Goal: Transaction & Acquisition: Subscribe to service/newsletter

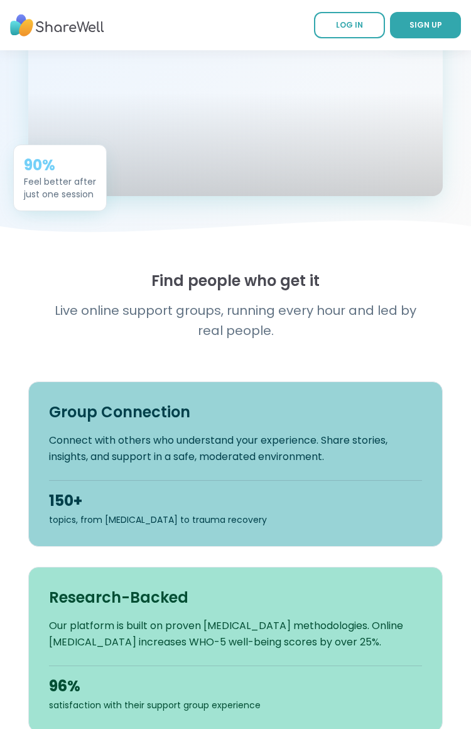
click at [116, 246] on icon at bounding box center [235, 233] width 471 height 26
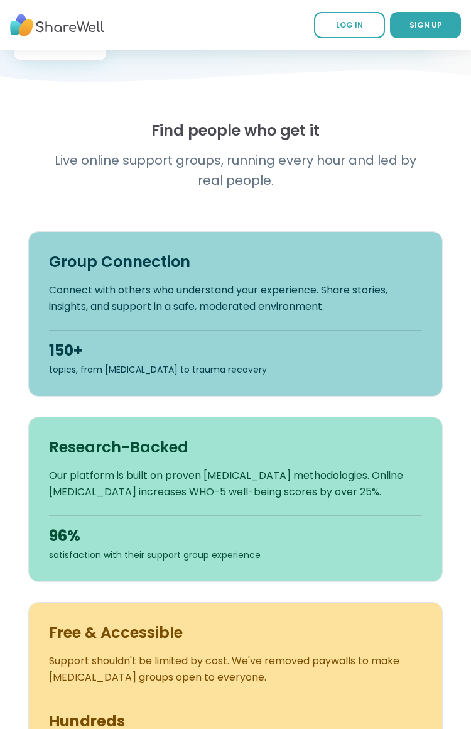
scroll to position [495, 0]
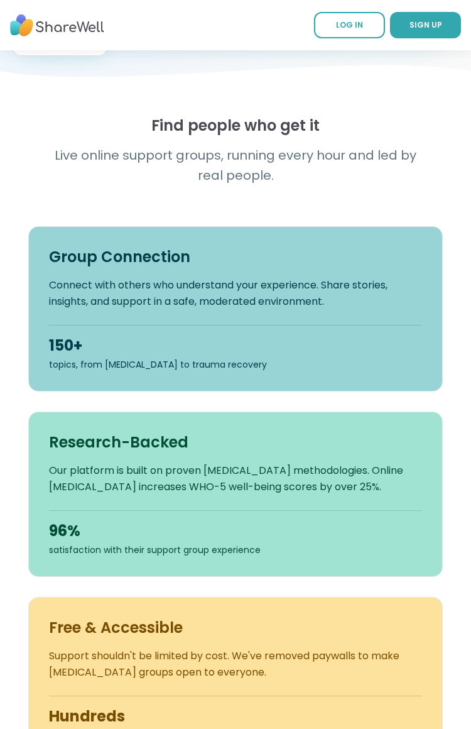
click at [361, 446] on div "Research-Backed Our platform is built on proven [MEDICAL_DATA] methodologies. O…" at bounding box center [235, 494] width 415 height 165
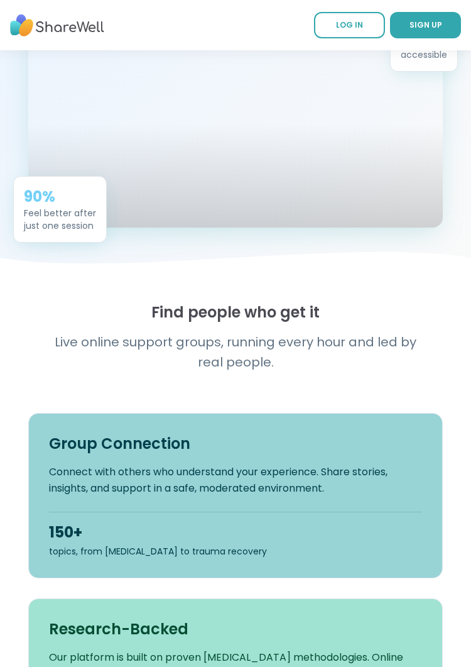
scroll to position [0, 0]
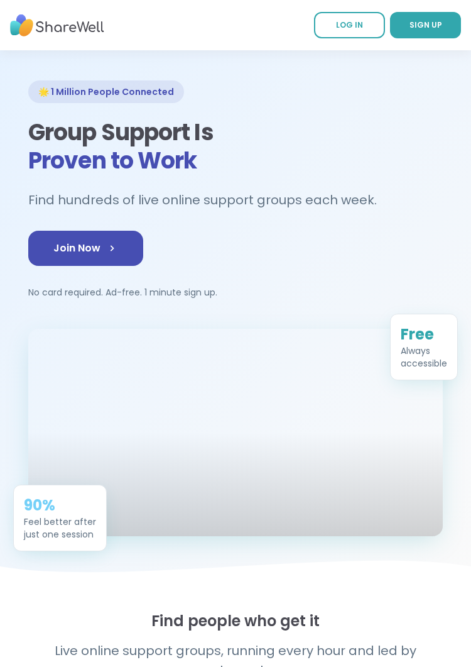
click at [431, 23] on span "SIGN UP" at bounding box center [426, 24] width 33 height 11
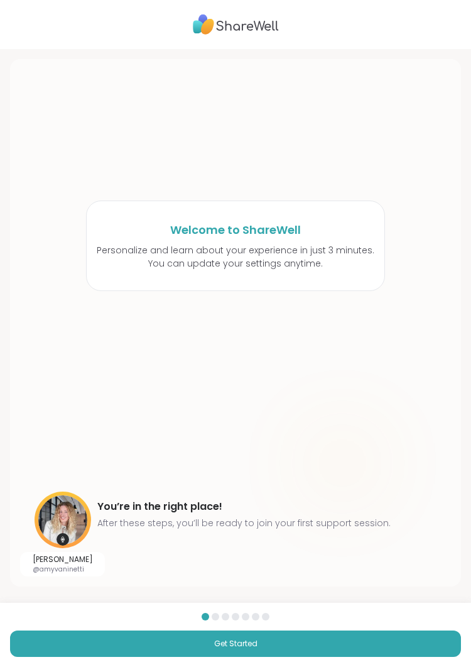
click at [156, 642] on button "Get Started" at bounding box center [235, 643] width 451 height 26
